Goal: Information Seeking & Learning: Learn about a topic

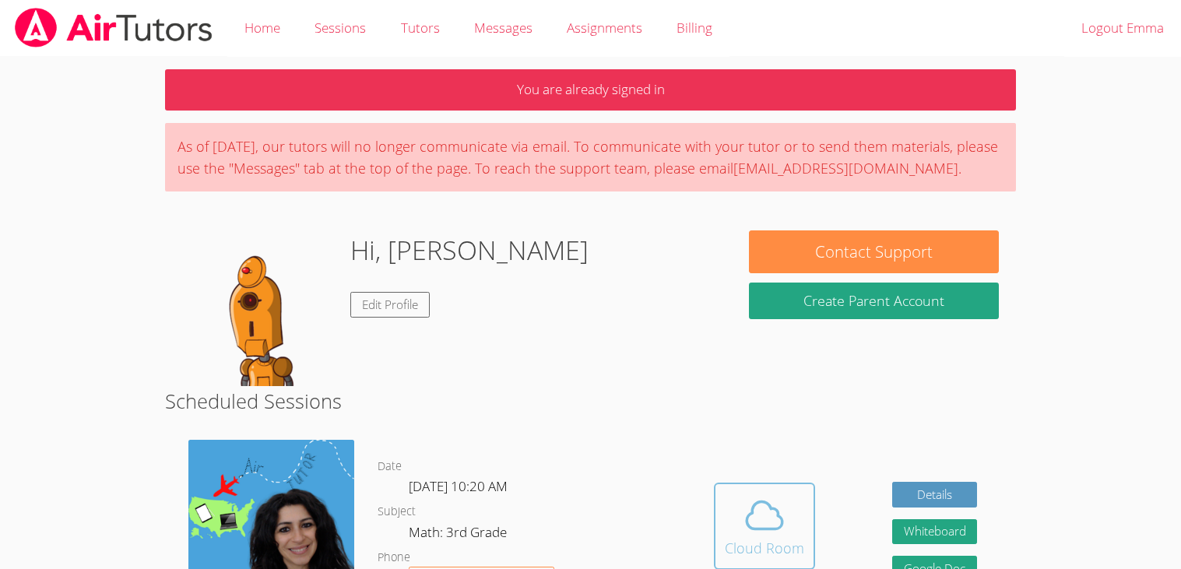
click at [780, 508] on icon at bounding box center [765, 516] width 44 height 44
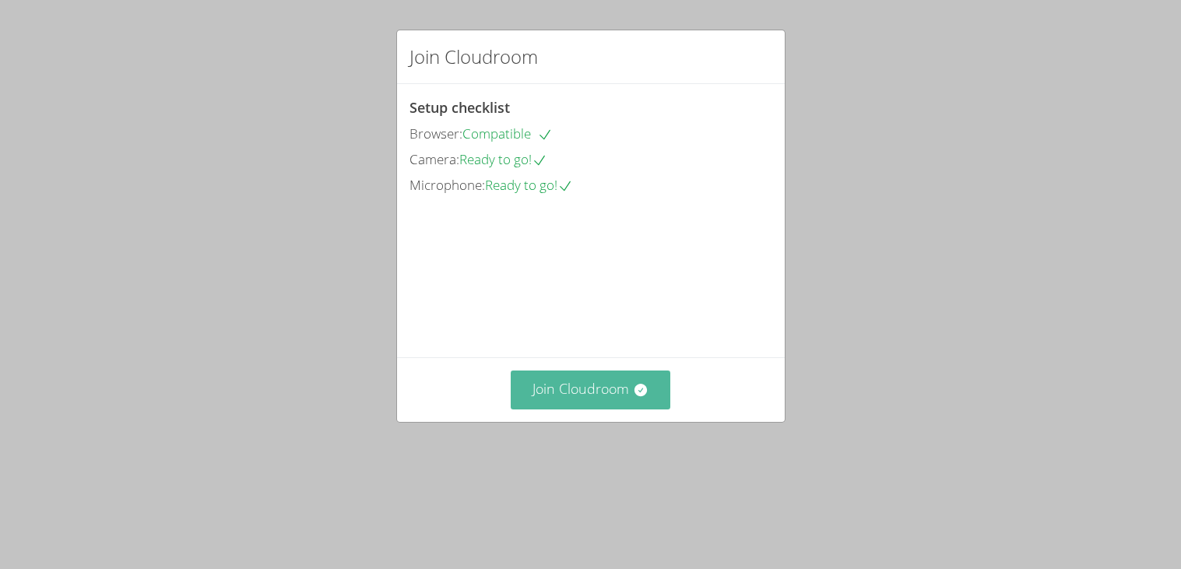
click at [529, 409] on button "Join Cloudroom" at bounding box center [591, 390] width 160 height 38
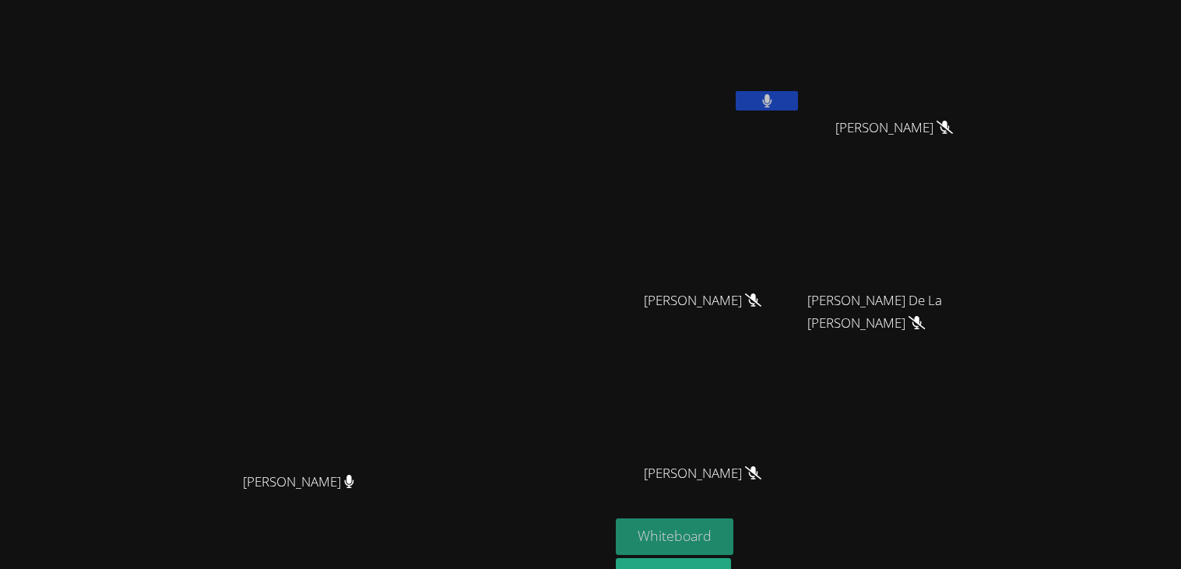
click at [733, 526] on button "Whiteboard" at bounding box center [675, 536] width 118 height 37
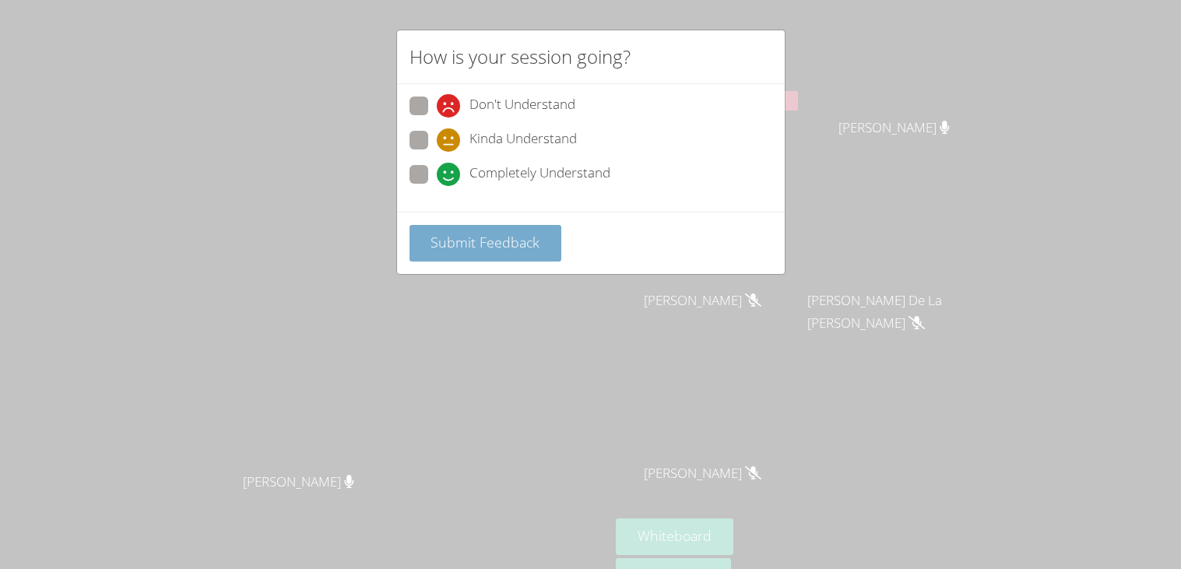
click at [504, 244] on span "Submit Feedback" at bounding box center [484, 242] width 109 height 19
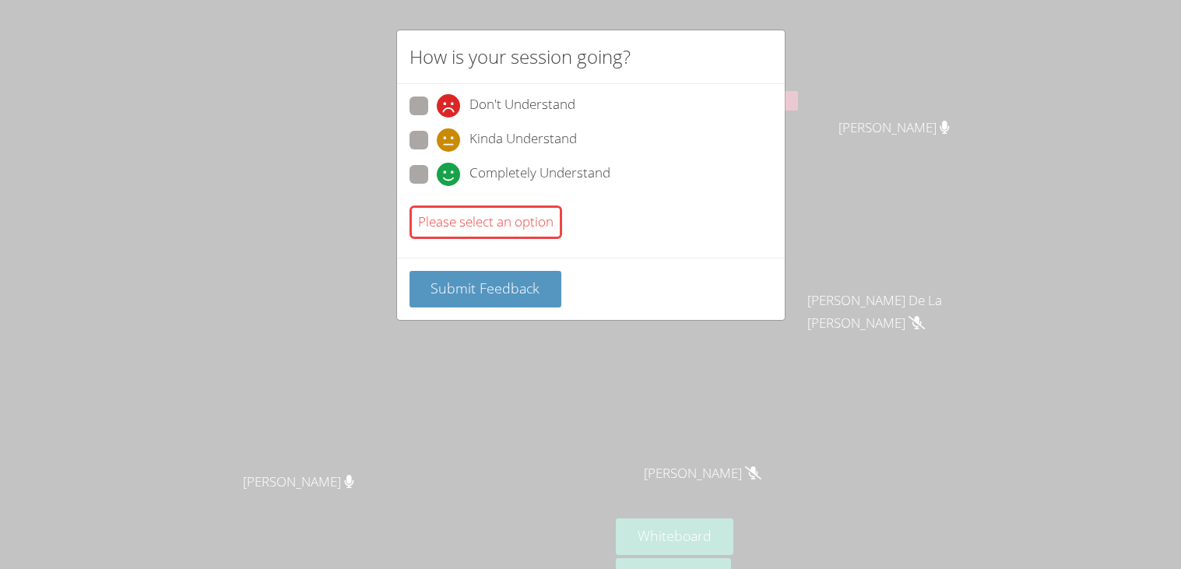
click at [430, 165] on label "Completely Understand" at bounding box center [509, 175] width 201 height 21
click at [437, 165] on input "Completely Understand" at bounding box center [443, 171] width 13 height 13
radio input "true"
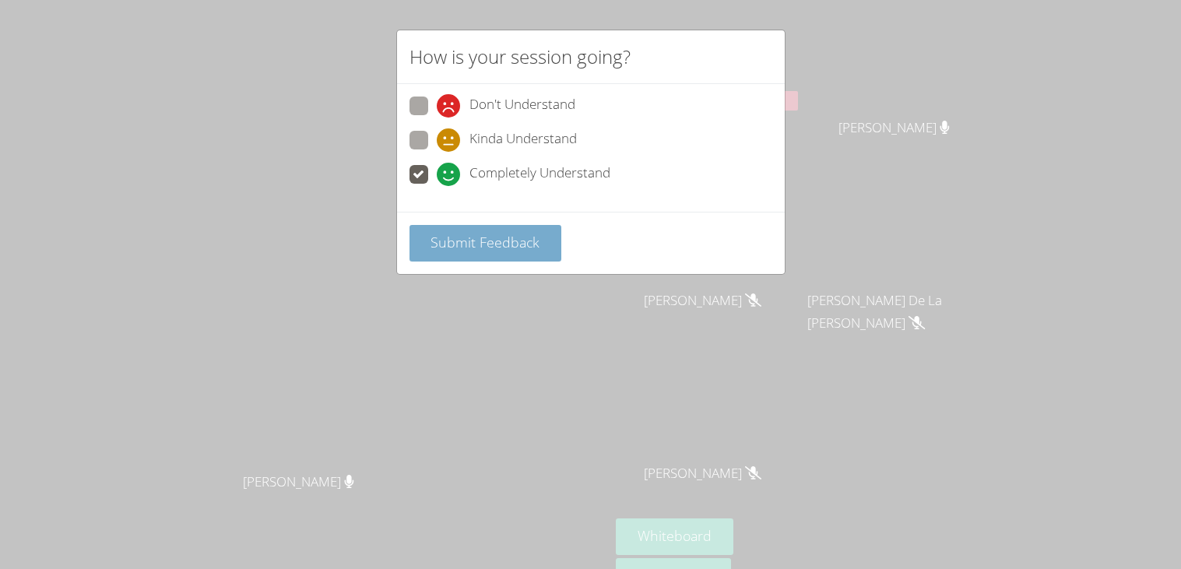
click at [469, 240] on span "Submit Feedback" at bounding box center [484, 242] width 109 height 19
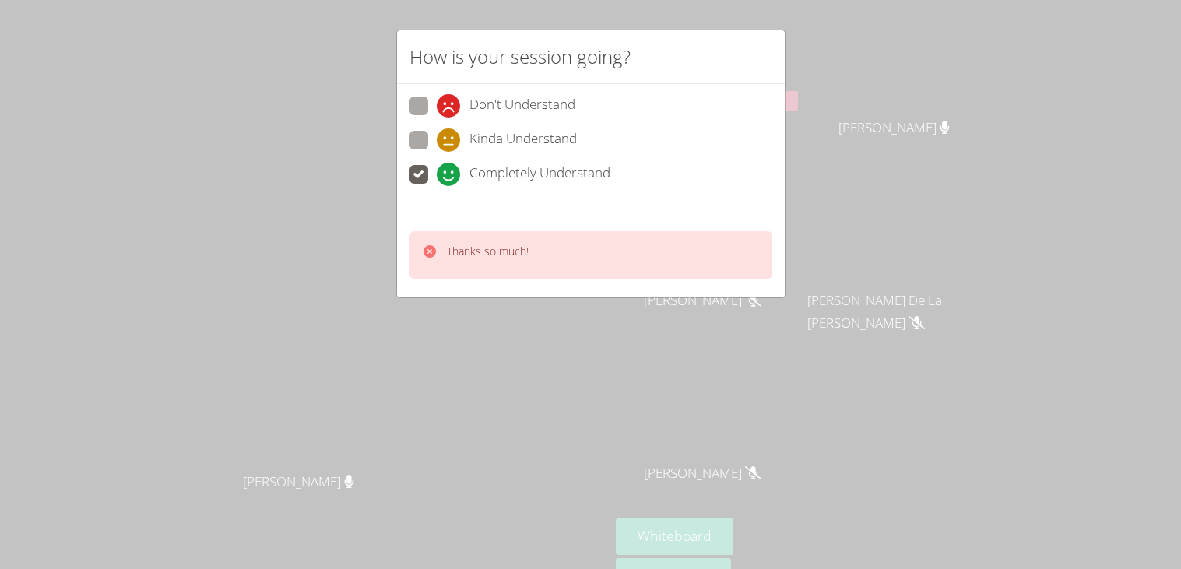
click at [504, 293] on div "Thanks so much!" at bounding box center [591, 255] width 388 height 86
click at [511, 264] on div "Thanks so much!" at bounding box center [590, 254] width 363 height 47
click at [619, 218] on div "Thanks so much!" at bounding box center [591, 255] width 388 height 86
click at [622, 226] on div "Thanks so much!" at bounding box center [591, 255] width 388 height 86
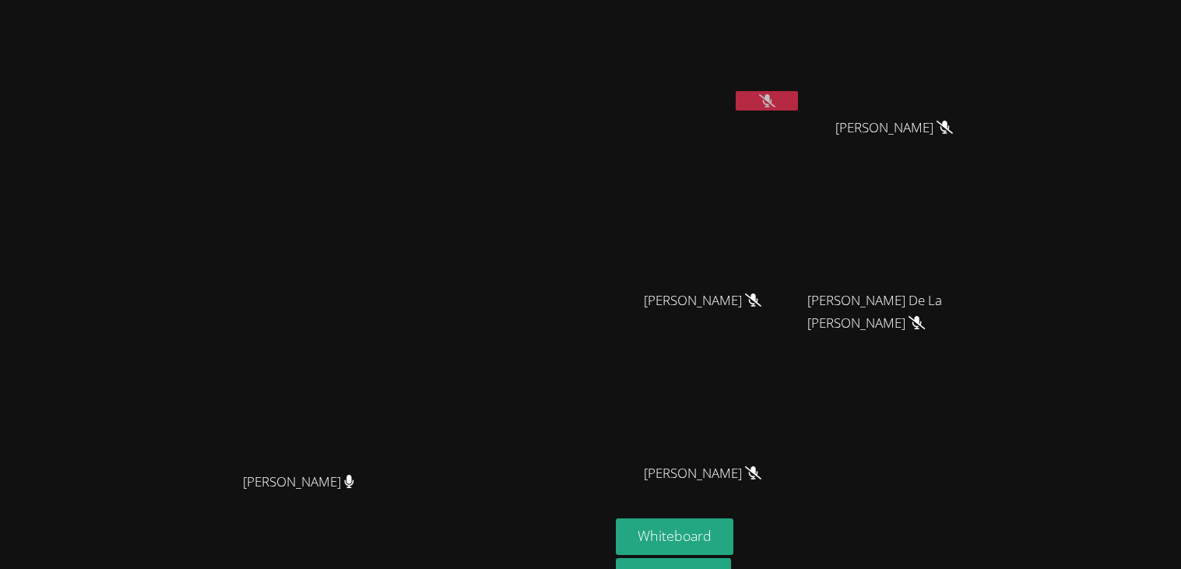
click at [422, 237] on video at bounding box center [305, 296] width 234 height 336
click at [801, 114] on div "[PERSON_NAME]" at bounding box center [708, 61] width 185 height 111
click at [775, 104] on icon at bounding box center [767, 100] width 16 height 13
click at [772, 104] on icon at bounding box center [767, 100] width 10 height 13
click at [798, 109] on button at bounding box center [767, 100] width 62 height 19
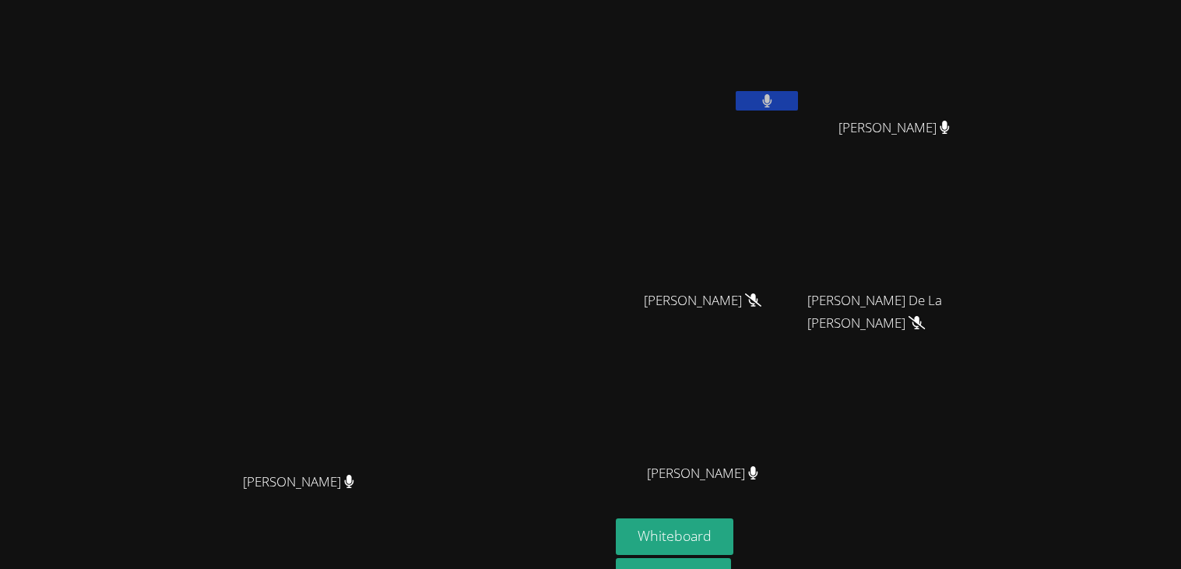
click at [772, 97] on icon at bounding box center [767, 100] width 10 height 13
